Goal: Task Accomplishment & Management: Complete application form

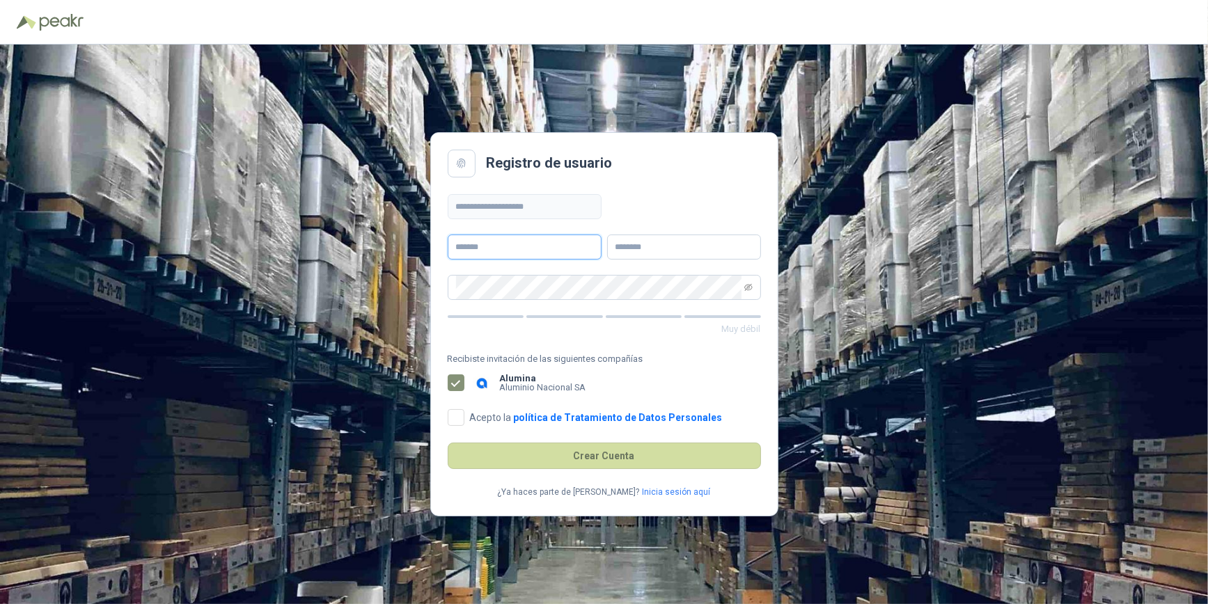
click at [526, 246] on input "text" at bounding box center [525, 247] width 154 height 25
click at [512, 245] on input "text" at bounding box center [525, 247] width 154 height 25
type input "*********"
type input "*******"
click at [746, 285] on icon "eye-invisible" at bounding box center [748, 287] width 8 height 7
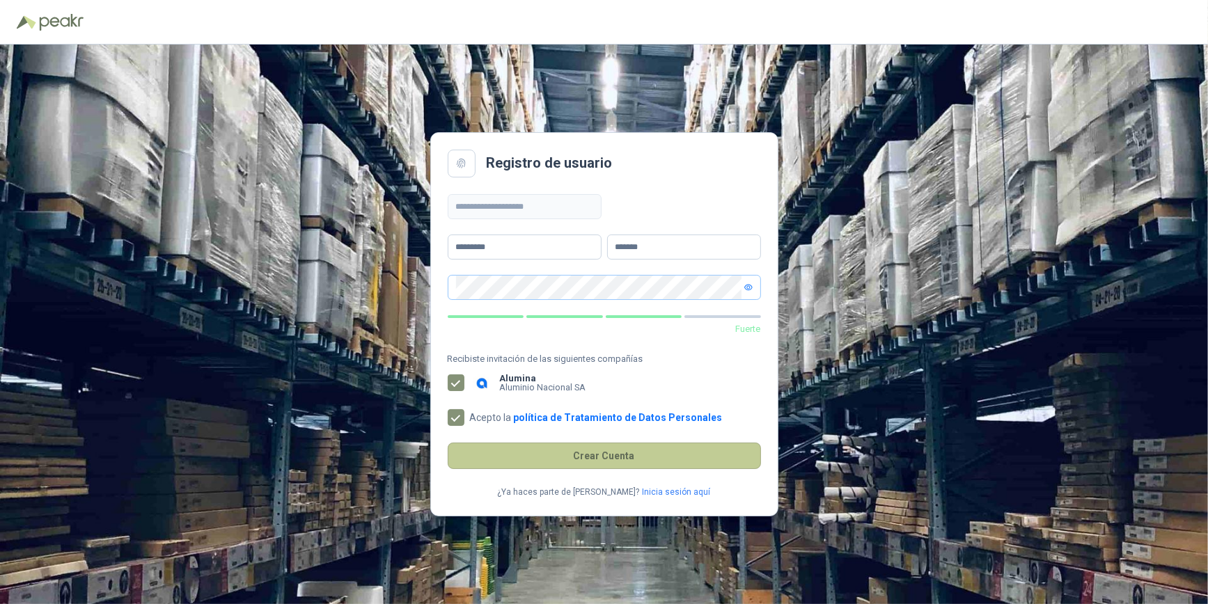
click at [525, 457] on button "Crear Cuenta" at bounding box center [604, 456] width 313 height 26
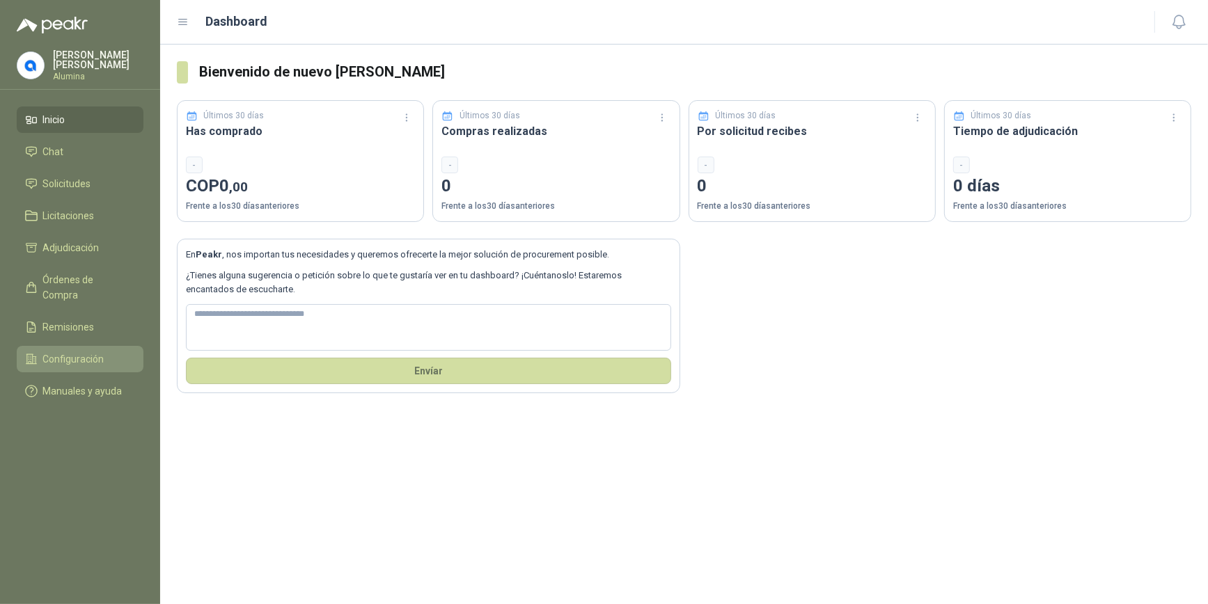
click at [57, 352] on span "Configuración" at bounding box center [73, 359] width 61 height 15
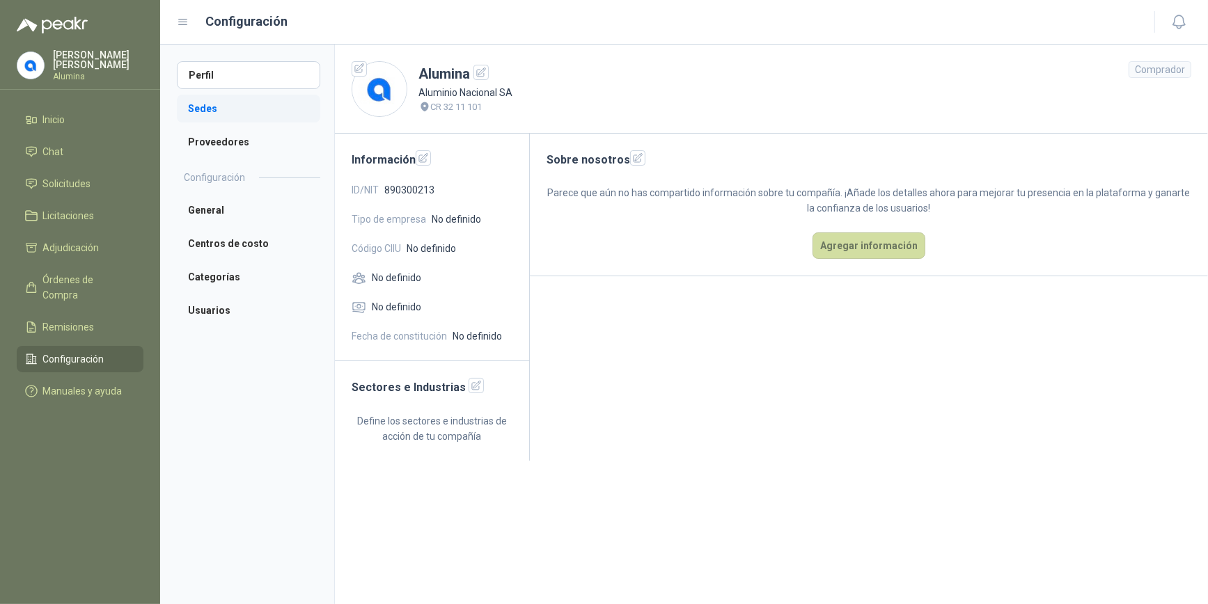
click at [209, 114] on li "Sedes" at bounding box center [248, 109] width 143 height 28
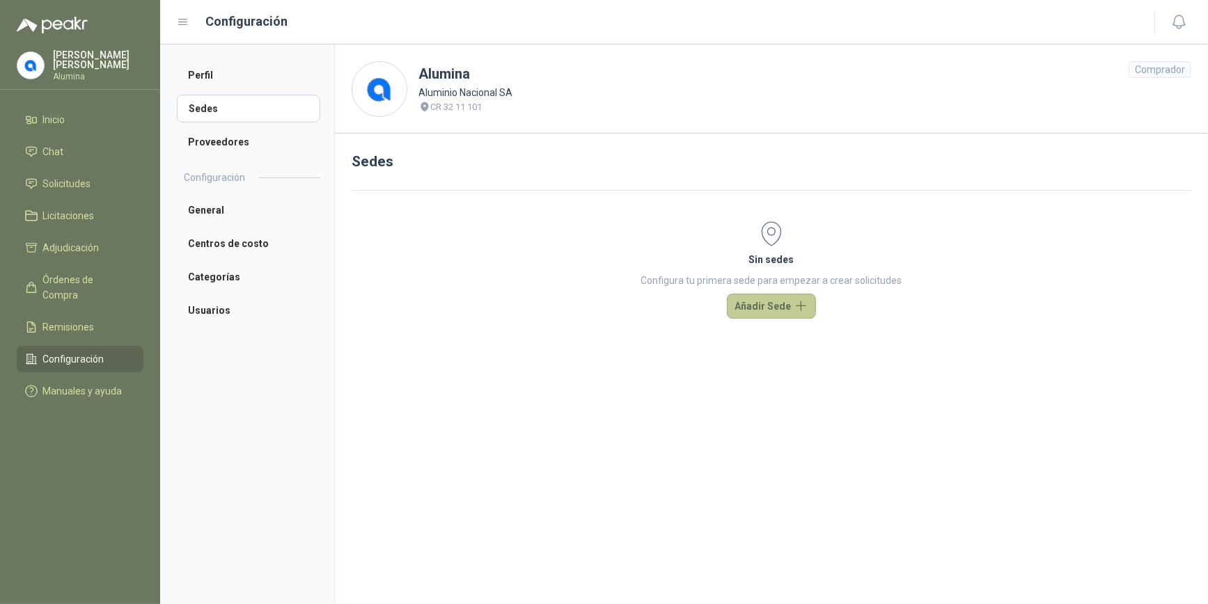
click at [765, 304] on button "Añadir Sede" at bounding box center [771, 306] width 89 height 25
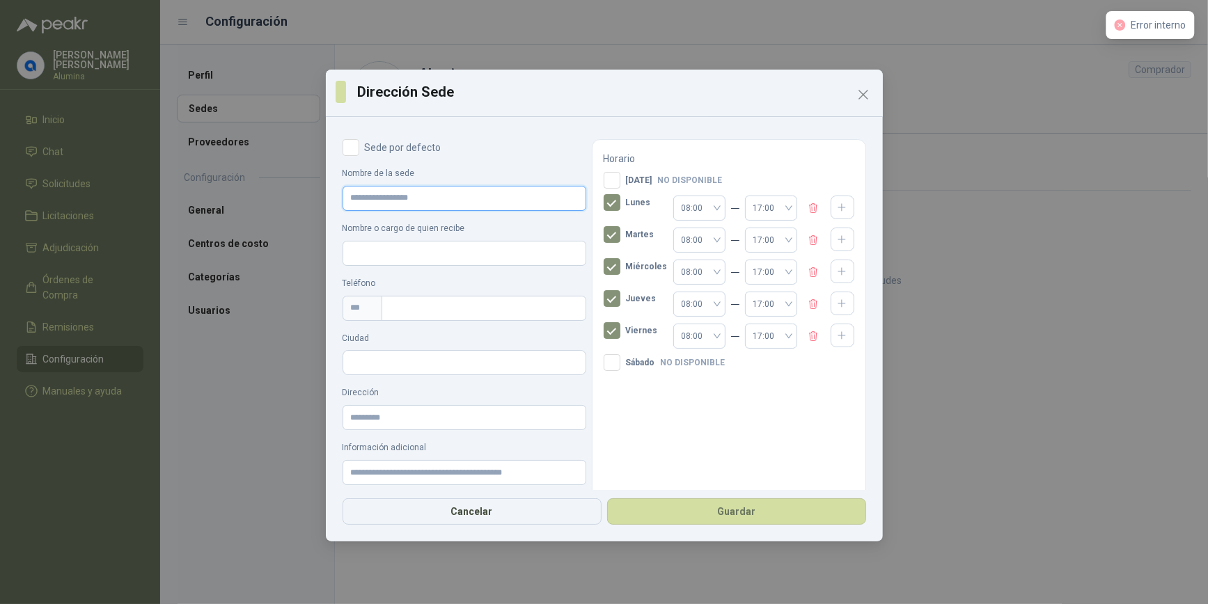
click at [405, 195] on input "Nombre de la sede" at bounding box center [465, 198] width 244 height 25
type input "**********"
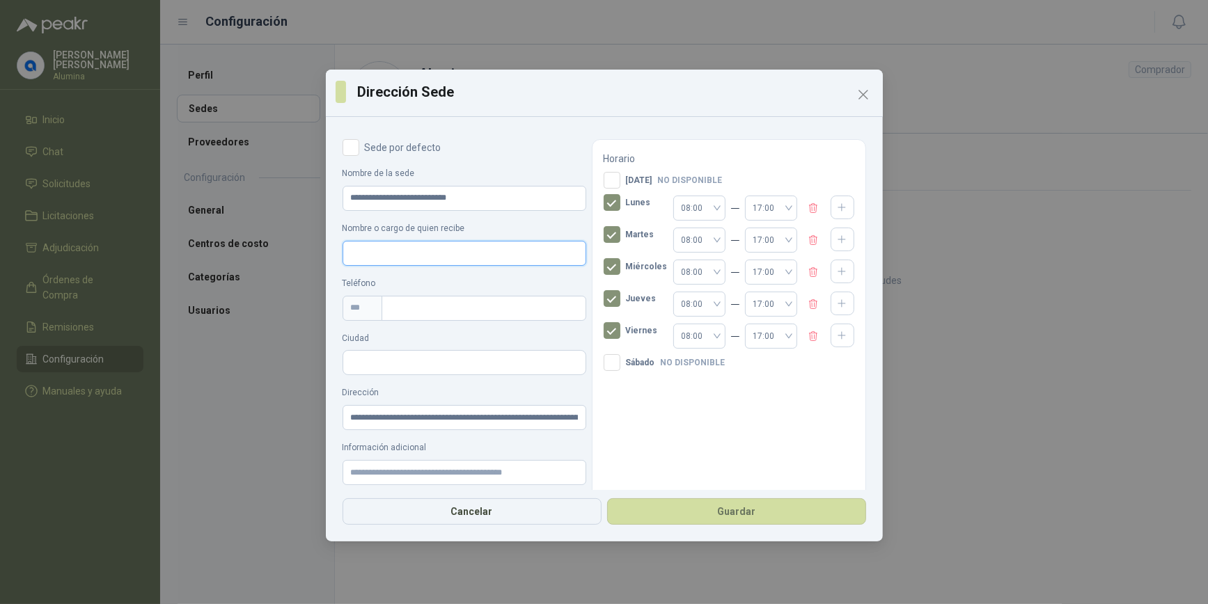
click at [402, 248] on input "Nombre o cargo de quien recibe" at bounding box center [465, 253] width 244 height 25
type input "**********"
click at [408, 306] on input "text" at bounding box center [484, 308] width 204 height 25
type input "**********"
click at [391, 353] on input "Ciudad" at bounding box center [464, 364] width 242 height 24
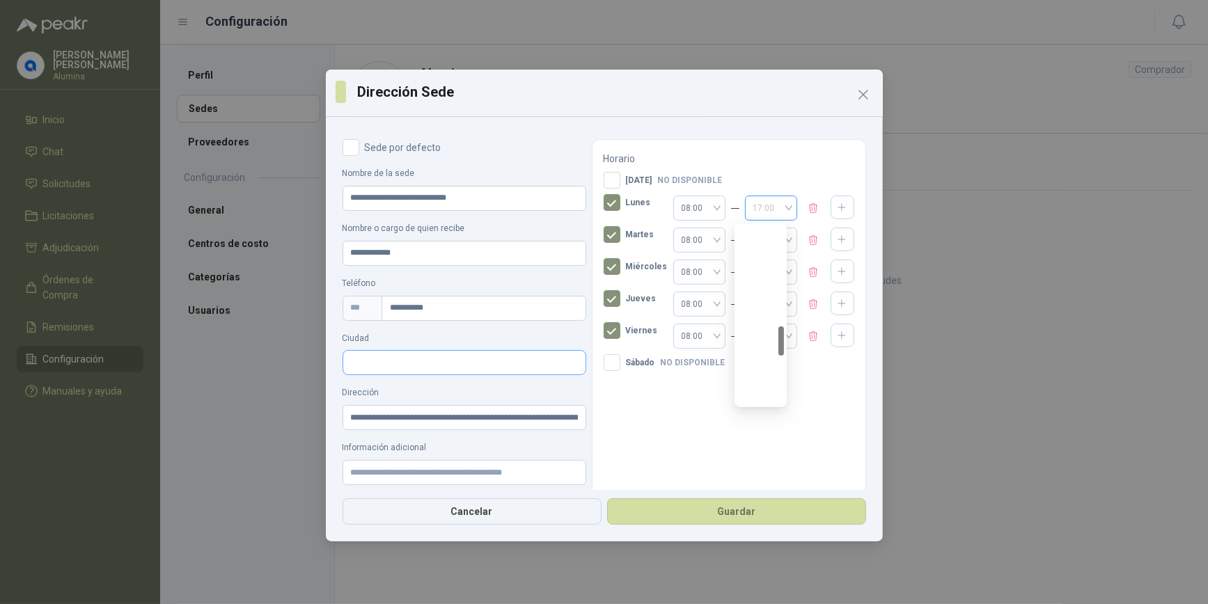
click at [779, 204] on div "17:00" at bounding box center [771, 208] width 52 height 25
click at [760, 346] on div "16:00" at bounding box center [761, 348] width 30 height 15
click at [780, 237] on div "17:00" at bounding box center [771, 240] width 52 height 25
click at [756, 378] on div "16:00" at bounding box center [761, 380] width 30 height 15
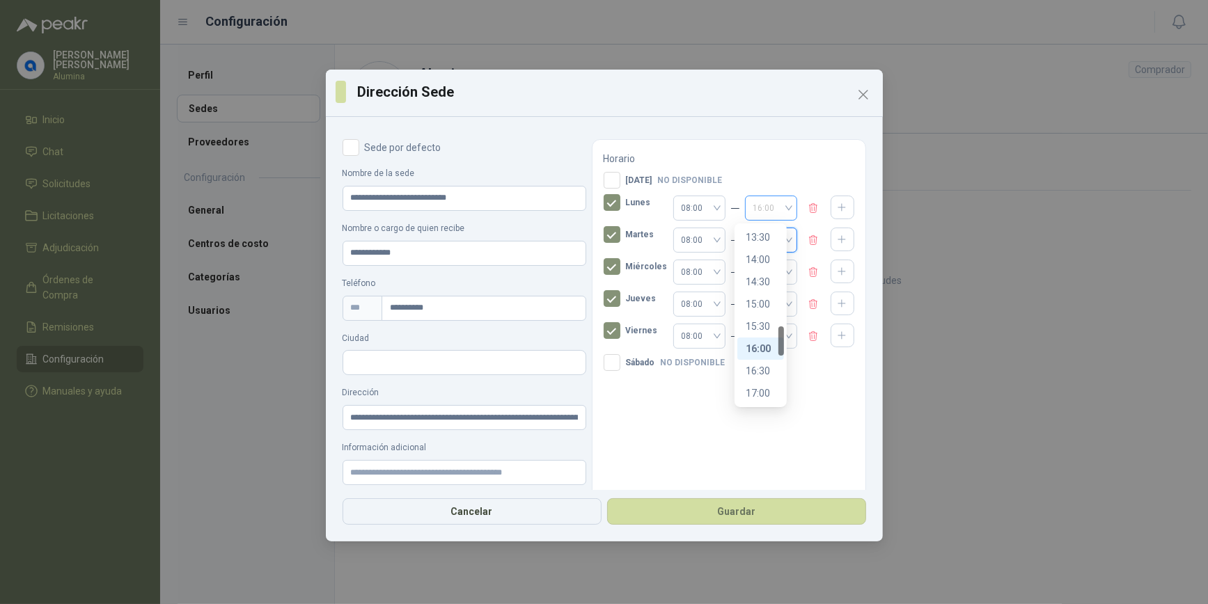
click at [776, 205] on span "16:00" at bounding box center [771, 208] width 36 height 21
click at [759, 347] on div "16:00" at bounding box center [761, 348] width 30 height 15
click at [759, 270] on span "17:00" at bounding box center [771, 272] width 36 height 21
click at [761, 413] on div "16:00" at bounding box center [761, 412] width 30 height 15
click at [760, 301] on span "17:00" at bounding box center [771, 304] width 36 height 21
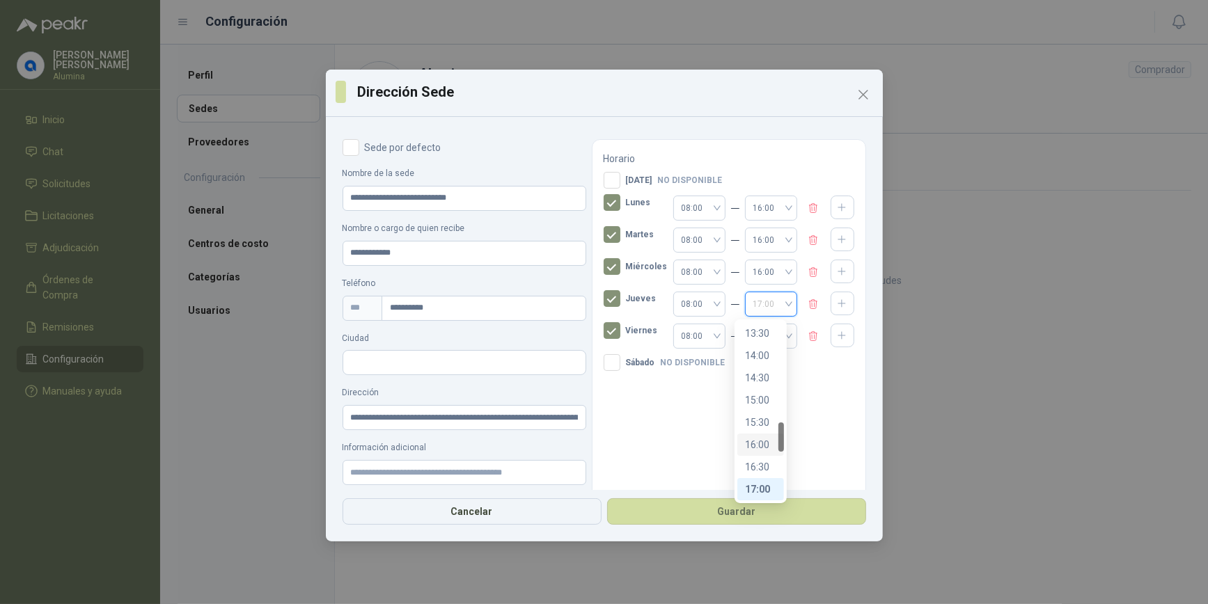
click at [755, 440] on div "16:00" at bounding box center [761, 444] width 30 height 15
click at [755, 336] on span "17:00" at bounding box center [771, 336] width 36 height 21
click at [766, 364] on div "12:00" at bounding box center [761, 368] width 30 height 15
click at [704, 336] on span "08:00" at bounding box center [700, 336] width 36 height 21
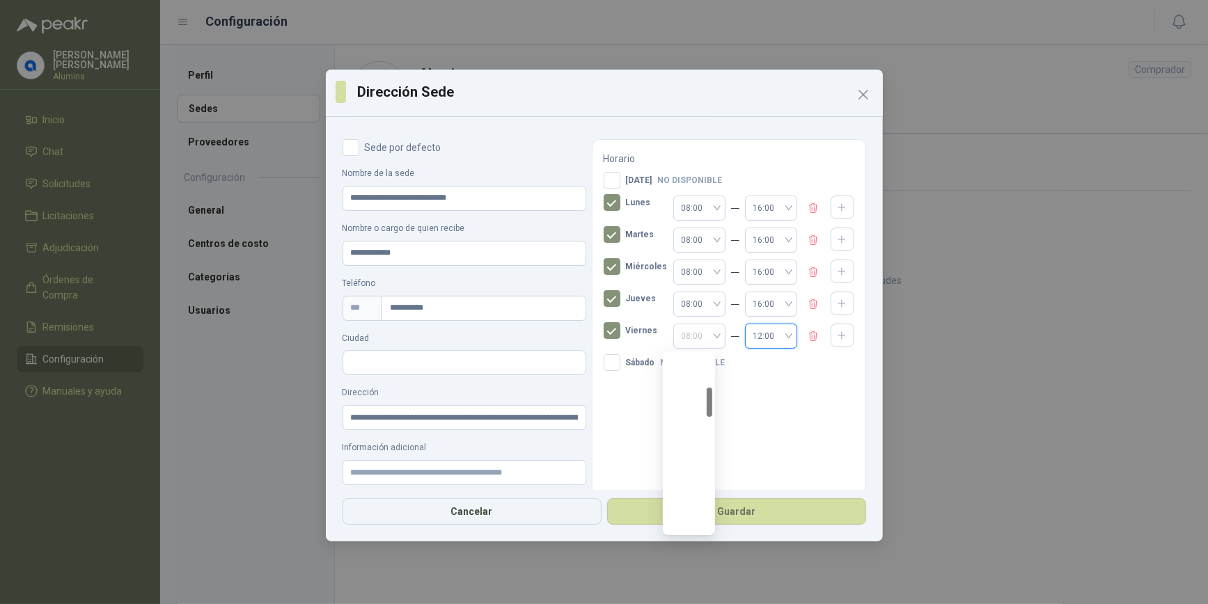
scroll to position [201, 0]
click at [691, 471] on div "07:00" at bounding box center [689, 476] width 30 height 15
click at [705, 301] on span "08:00" at bounding box center [700, 304] width 36 height 21
click at [686, 448] on div "07:00" at bounding box center [689, 444] width 30 height 15
click at [699, 267] on span "08:00" at bounding box center [700, 272] width 36 height 21
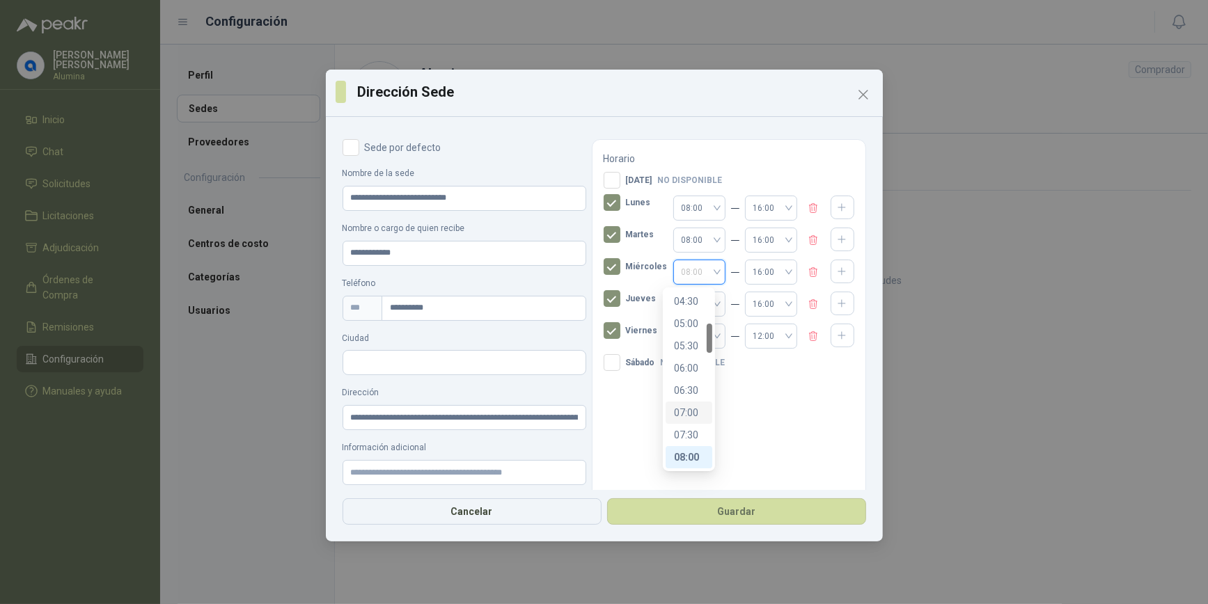
click at [691, 411] on div "07:00" at bounding box center [689, 412] width 30 height 15
click at [696, 244] on span "08:00" at bounding box center [700, 240] width 36 height 21
click at [687, 378] on div "07:00" at bounding box center [689, 380] width 30 height 15
click at [700, 204] on span "08:00" at bounding box center [700, 208] width 36 height 21
click at [677, 349] on div "07:00" at bounding box center [689, 348] width 30 height 15
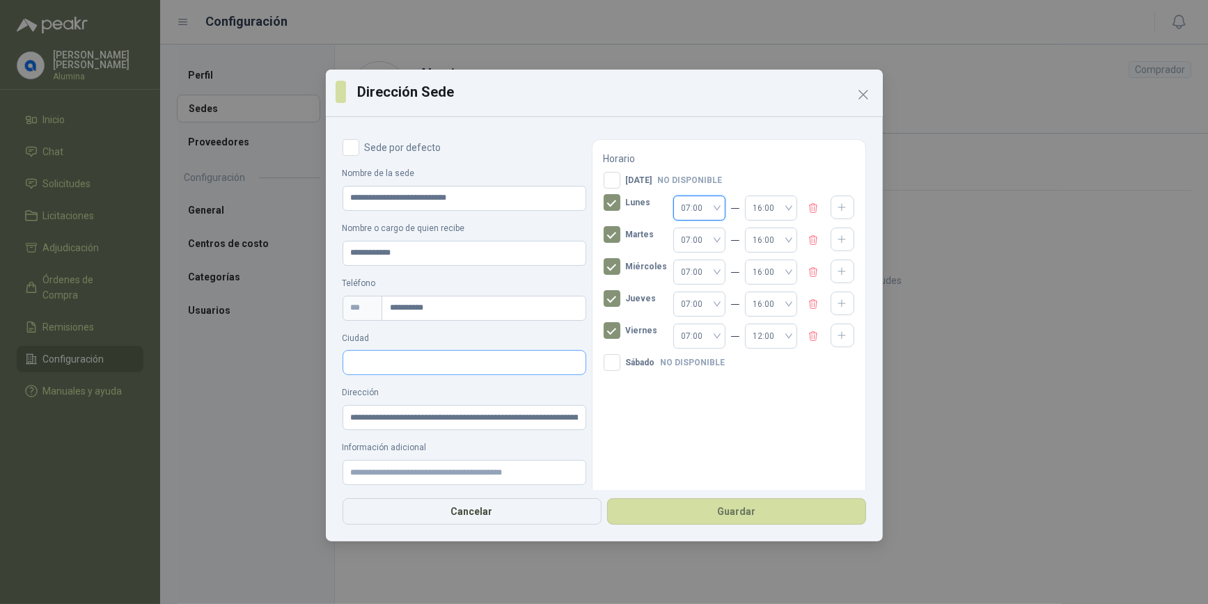
click at [451, 356] on input "Ciudad" at bounding box center [464, 364] width 242 height 24
type input "*****"
click at [406, 404] on p "[PERSON_NAME][GEOGRAPHIC_DATA] , [GEOGRAPHIC_DATA]" at bounding box center [461, 404] width 214 height 10
click at [706, 367] on div "08:00" at bounding box center [699, 368] width 52 height 25
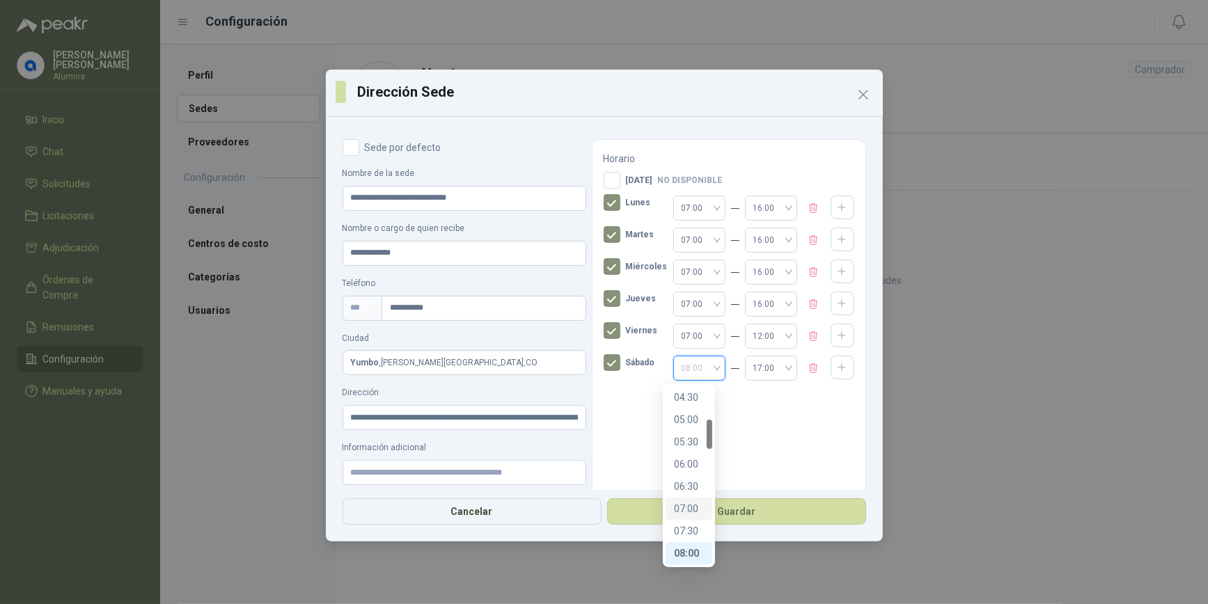
click at [689, 510] on div "07:00" at bounding box center [689, 508] width 30 height 15
click at [778, 358] on span "17:00" at bounding box center [771, 368] width 36 height 21
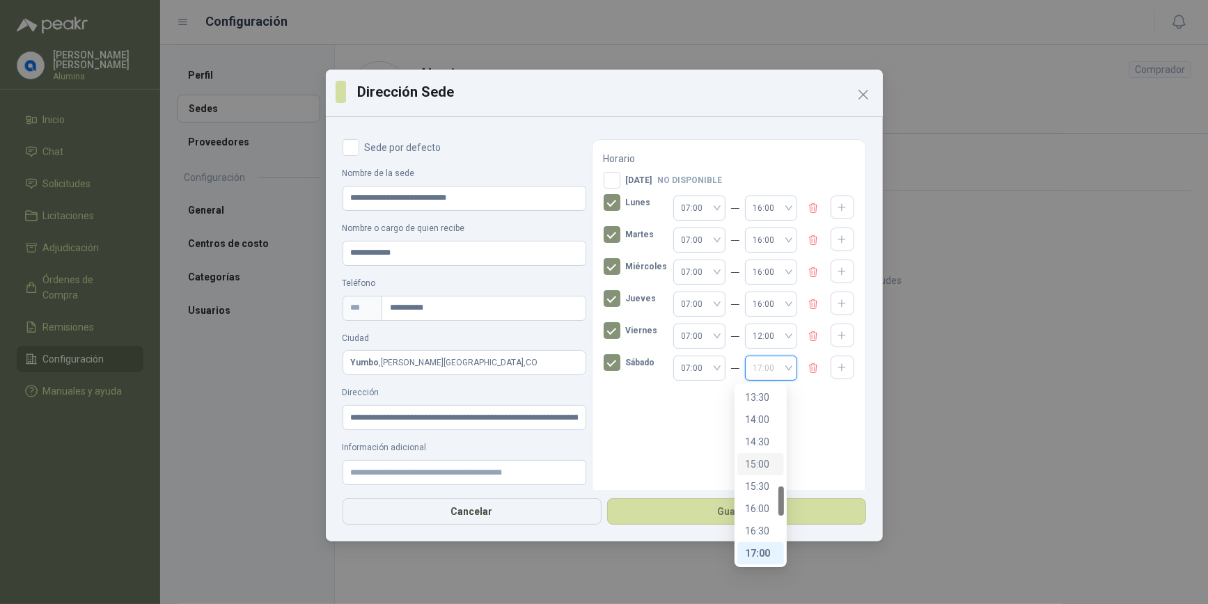
scroll to position [393, 0]
click at [761, 493] on div "11:00" at bounding box center [761, 494] width 30 height 15
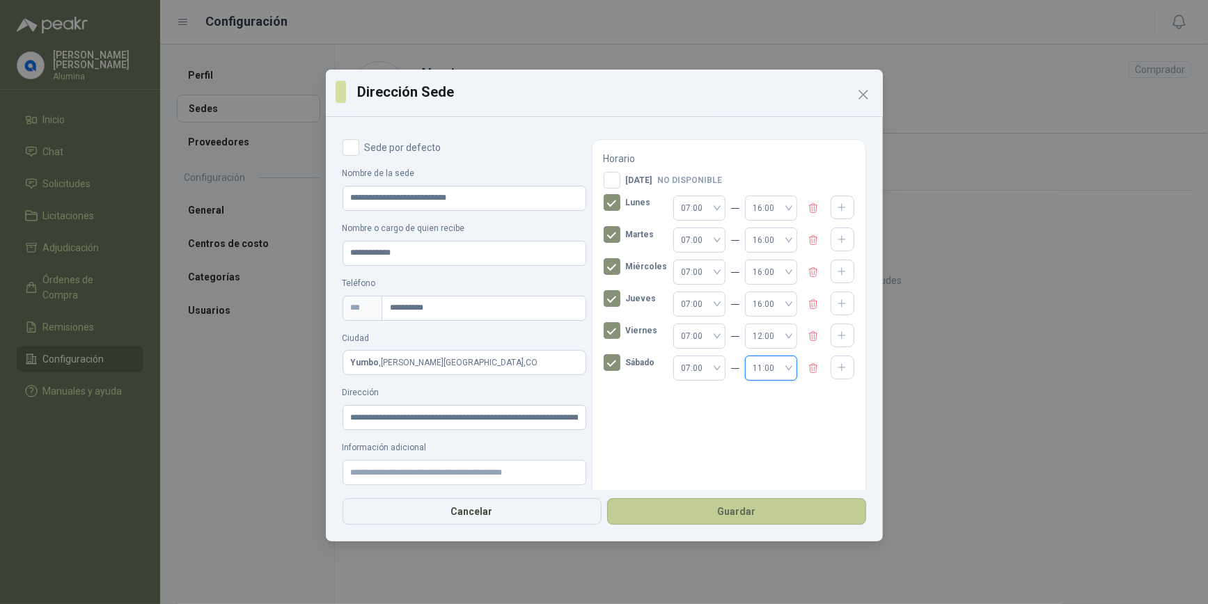
click at [718, 509] on button "Guardar" at bounding box center [736, 511] width 259 height 26
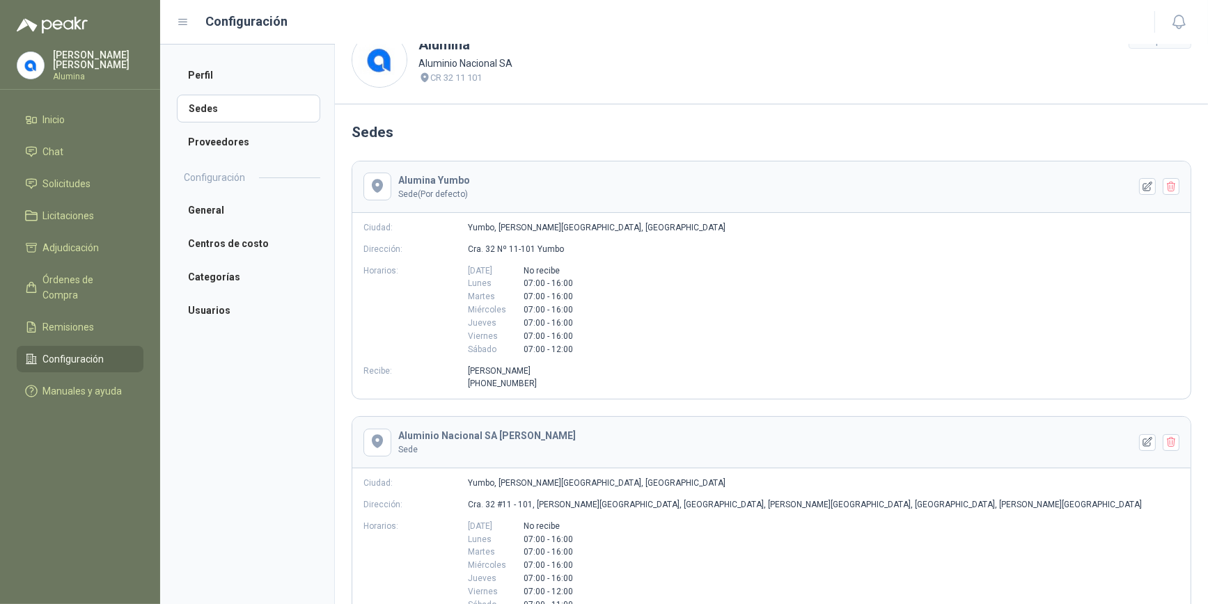
scroll to position [0, 0]
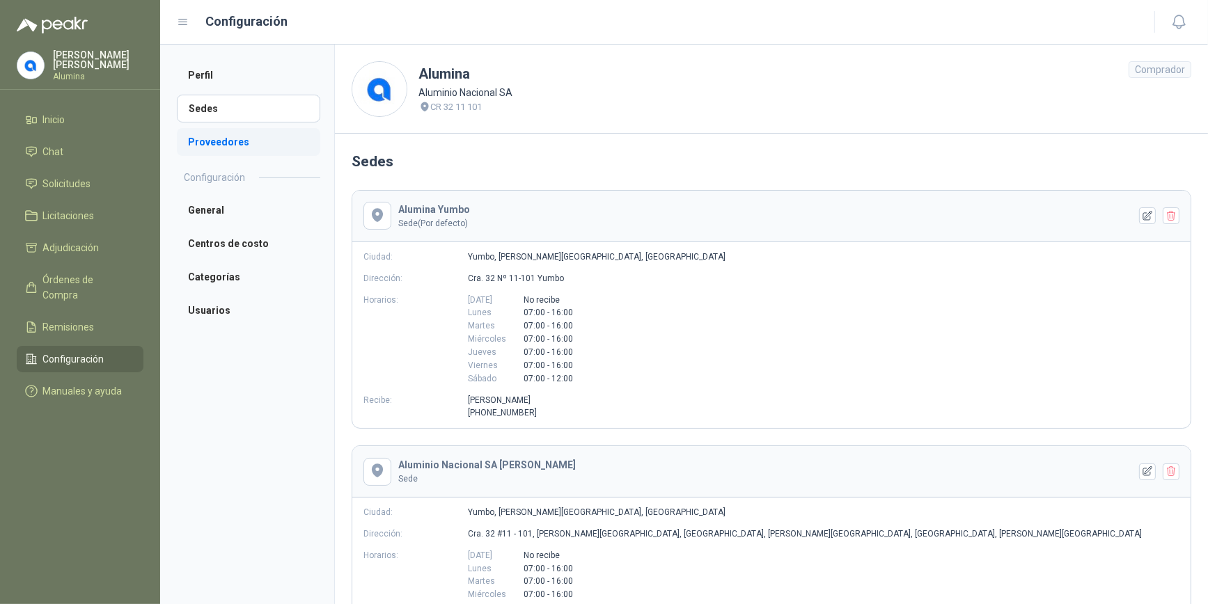
click at [219, 143] on li "Proveedores" at bounding box center [248, 142] width 143 height 28
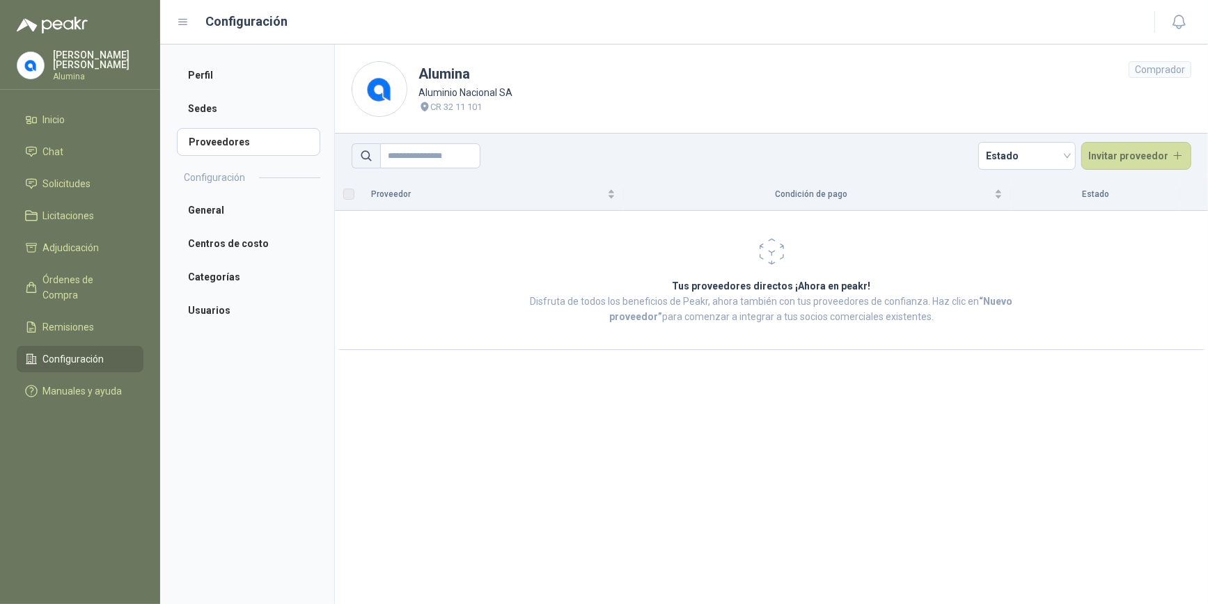
click at [527, 342] on td "Tus proveedores directos ¡Ahora en peakr! Disfruta de todos los beneficios de P…" at bounding box center [771, 280] width 873 height 139
